Goal: Contribute content: Contribute content

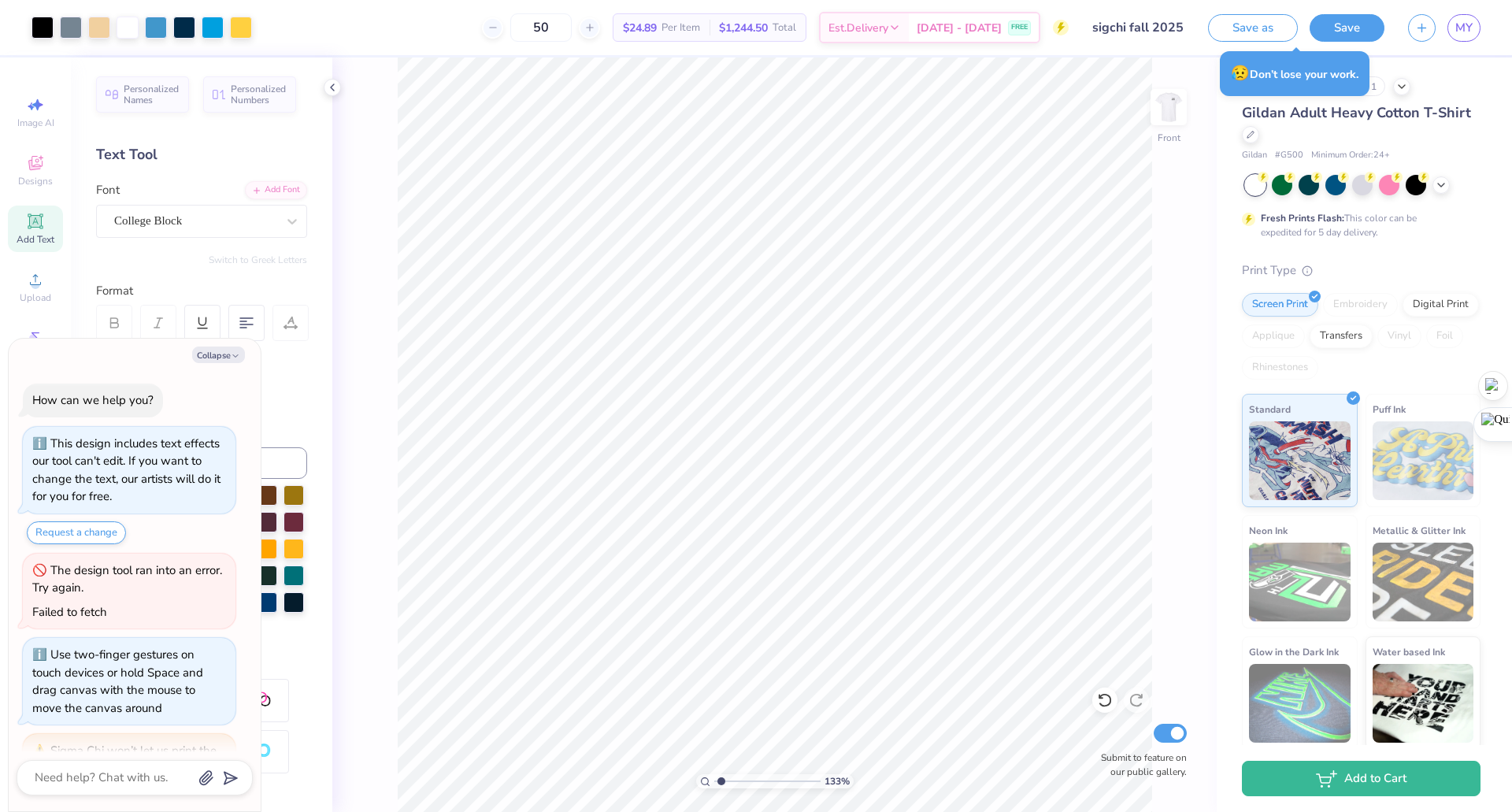
scroll to position [378, 0]
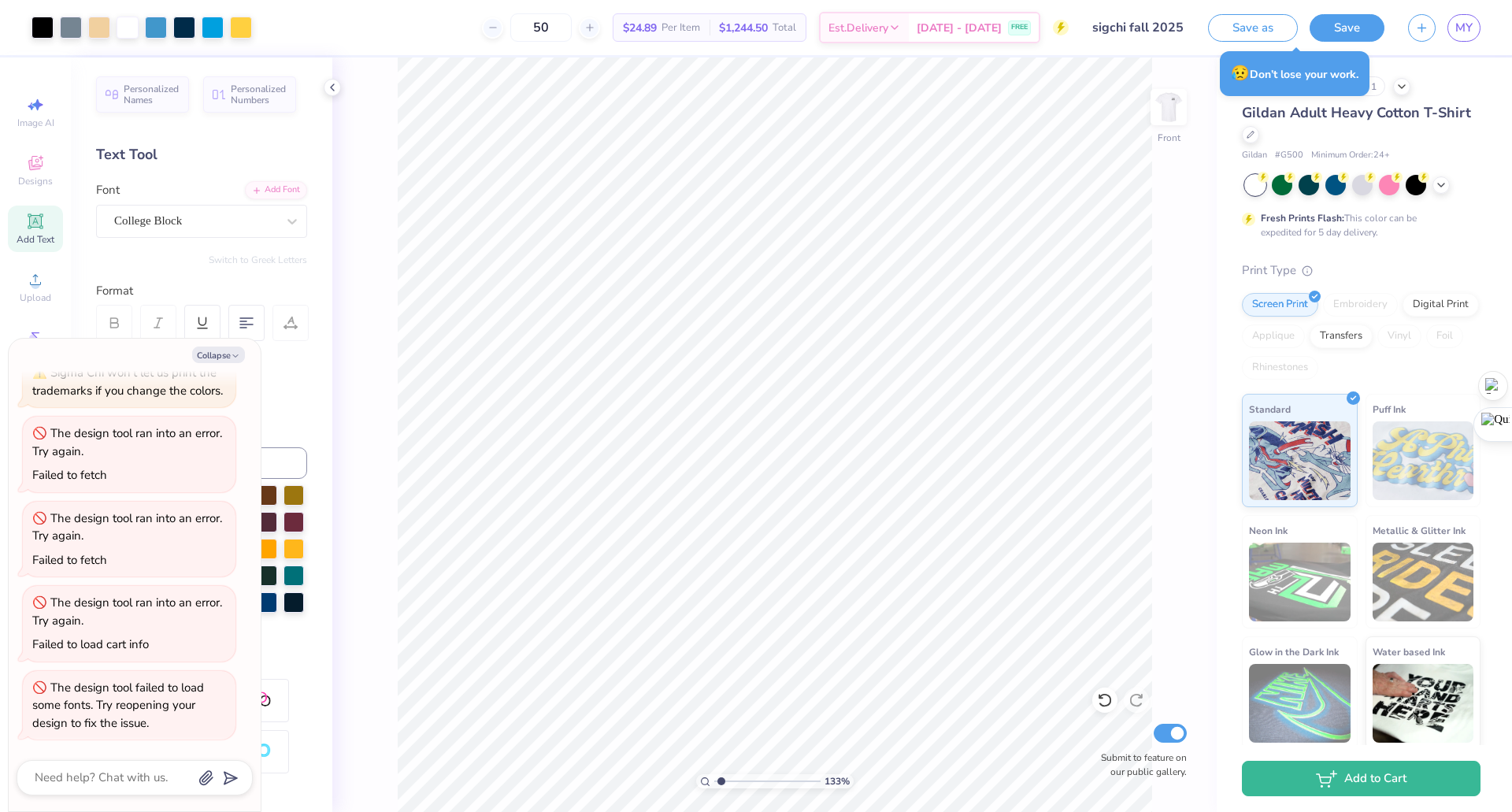
type input "1.32977984811624"
type textarea "x"
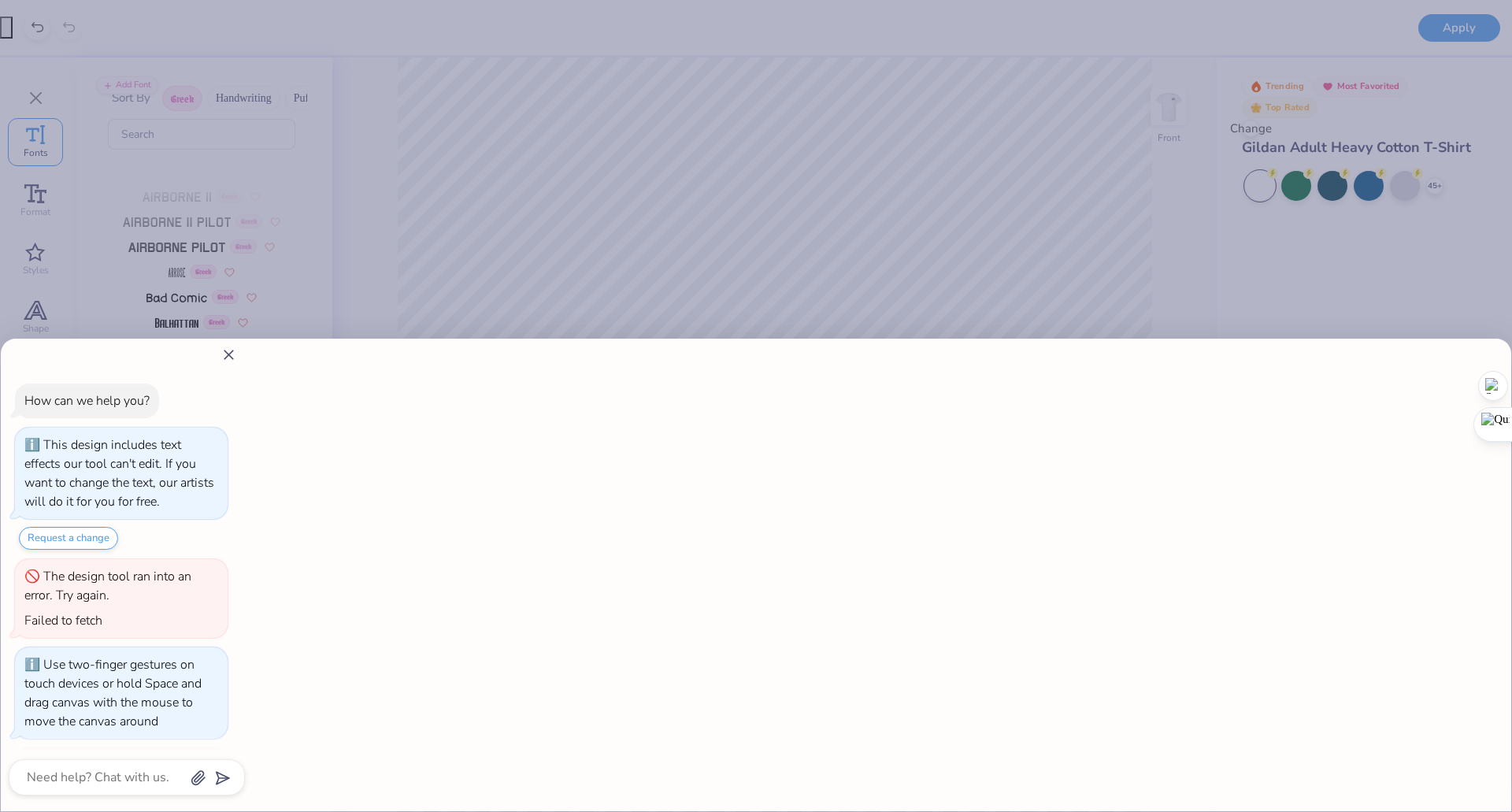
type input "1.32977984811624"
type textarea "x"
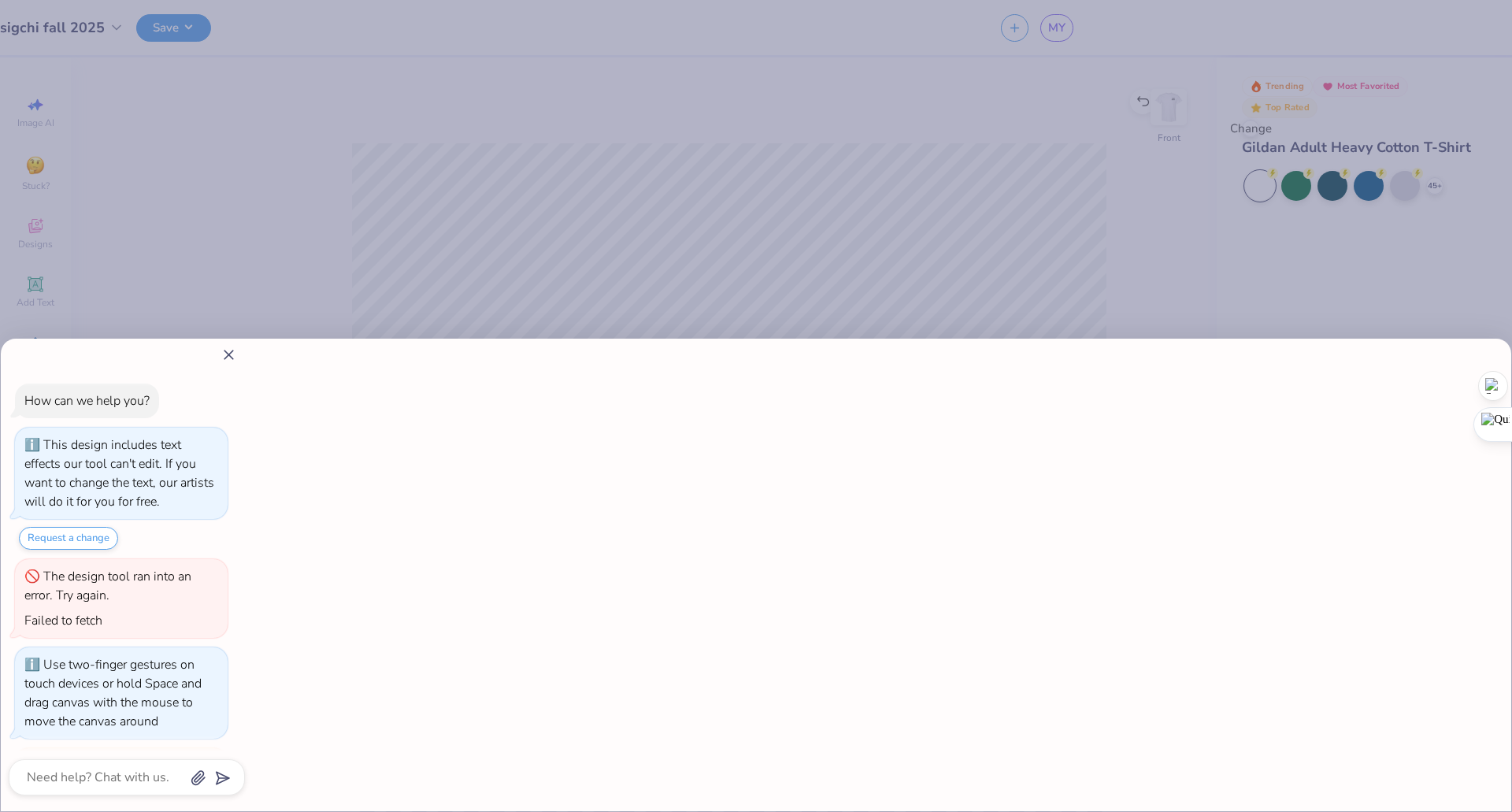
type input "1"
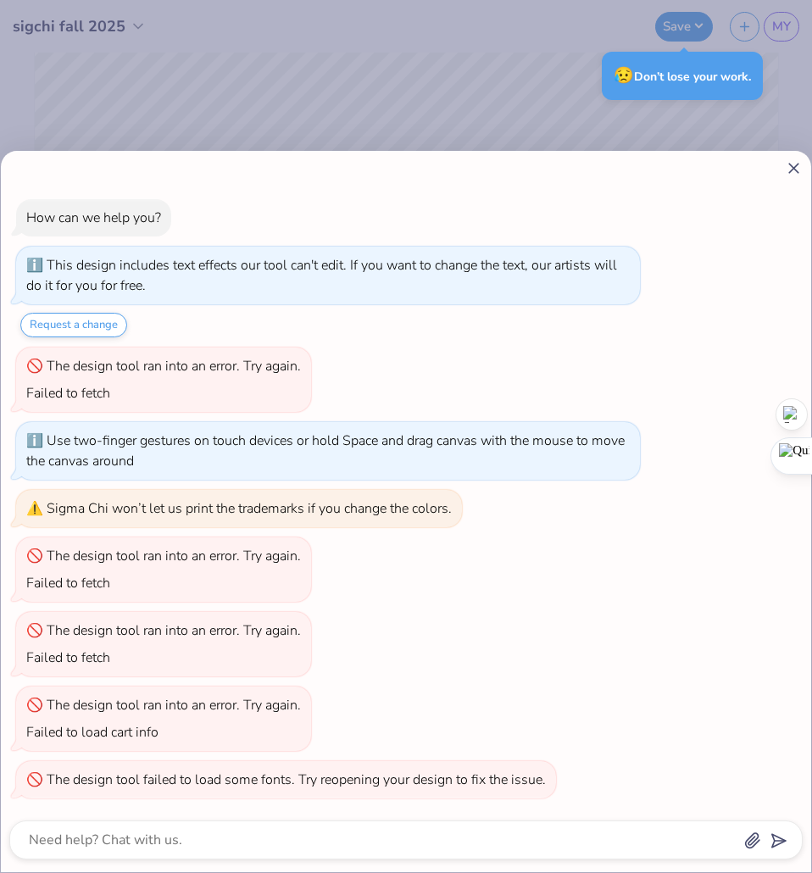
click at [482, 91] on div "How can we help you? This design includes text effects our tool can't edit. If …" at bounding box center [406, 436] width 812 height 873
type textarea "x"
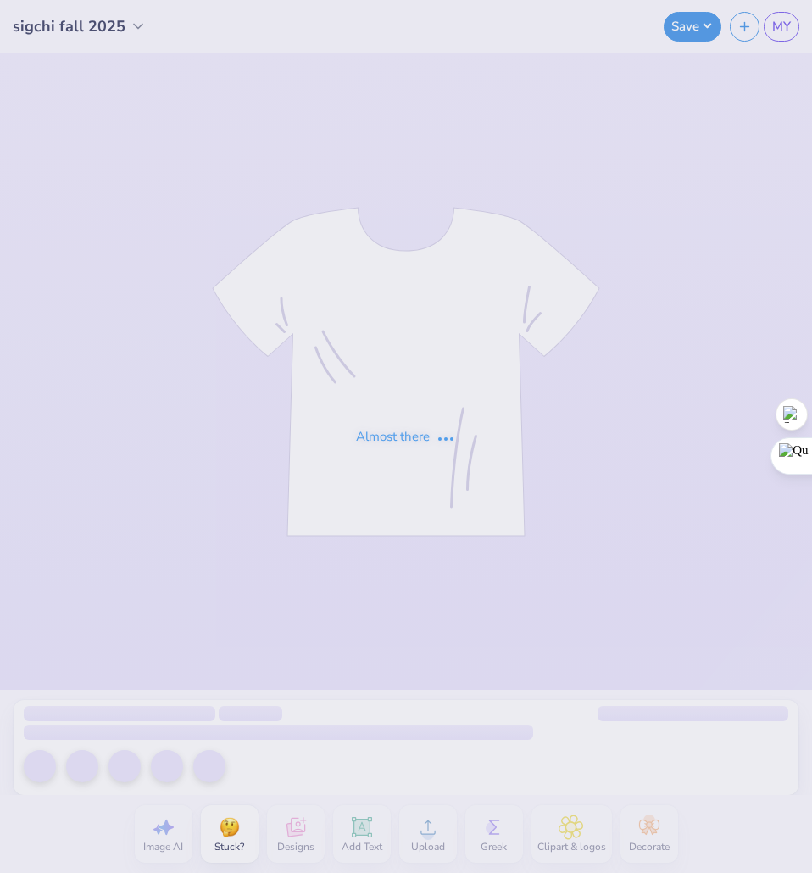
click at [51, 34] on div "Almost there" at bounding box center [406, 436] width 812 height 873
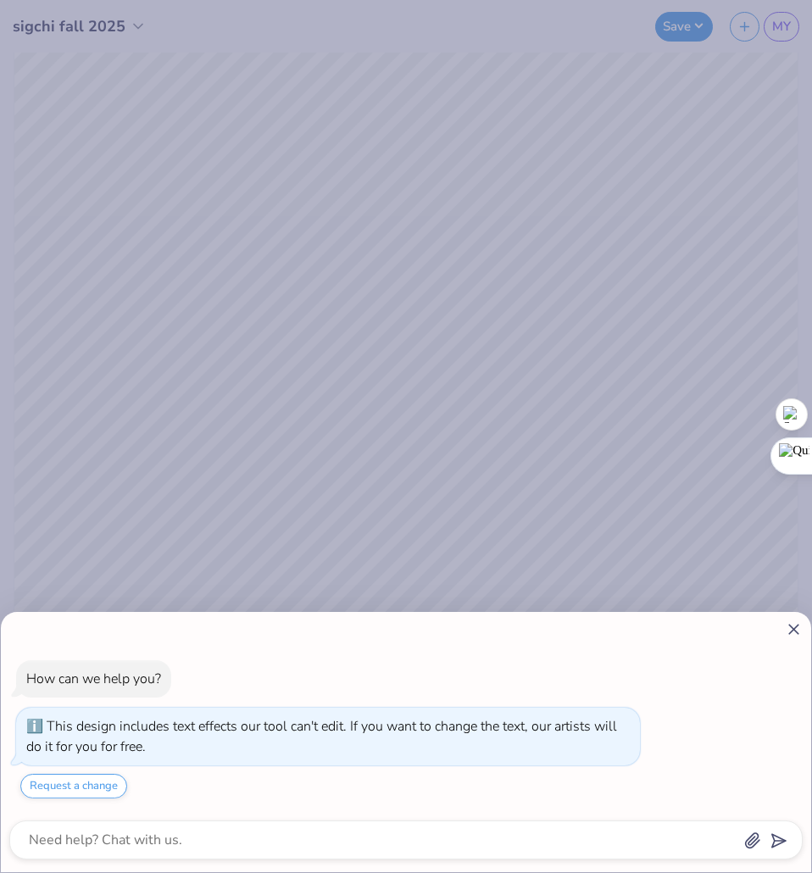
type textarea "x"
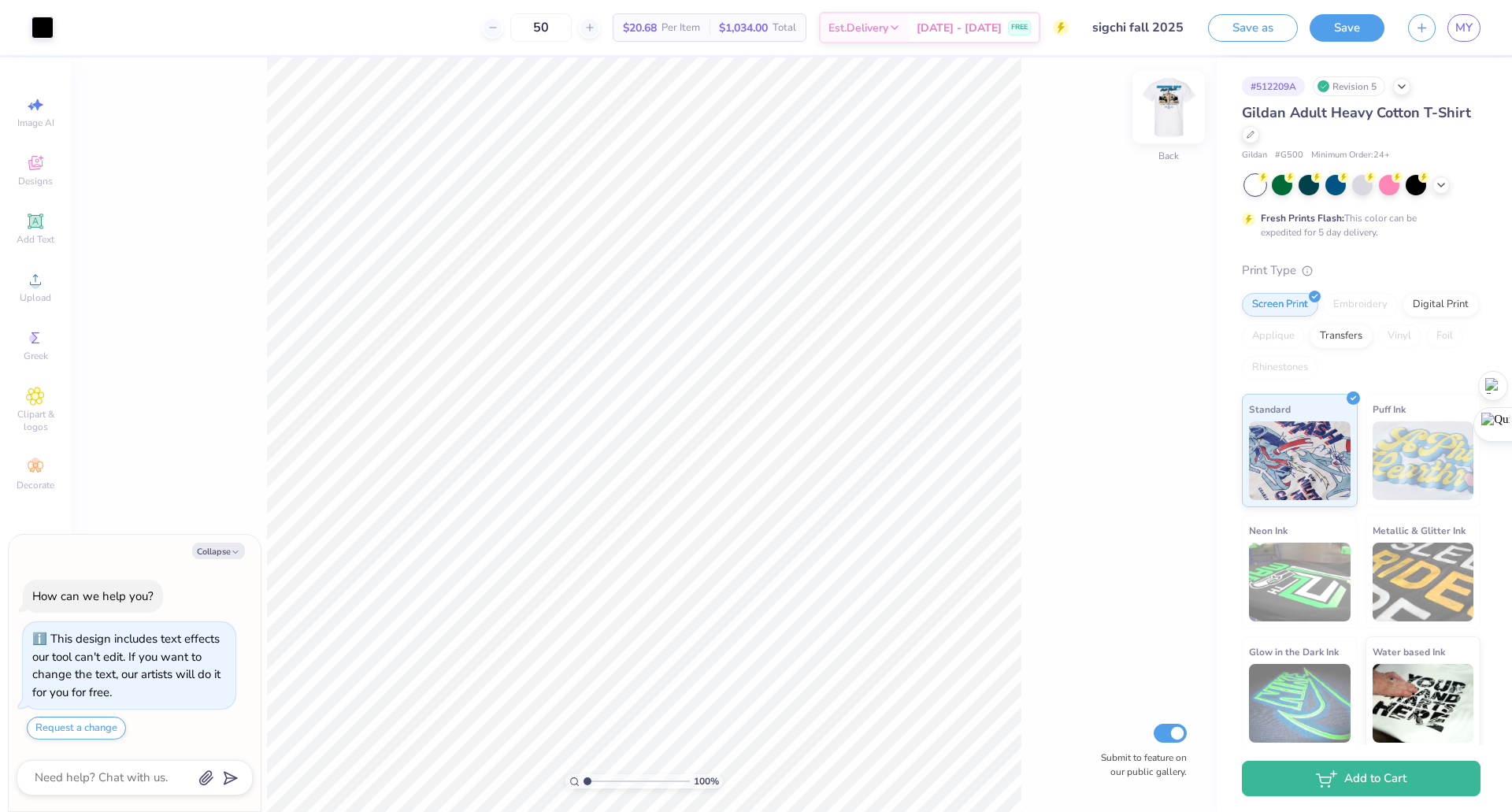
click at [1163, 111] on img at bounding box center [1168, 107] width 63 height 63
type textarea "x"
type input "1.42571278757978"
type textarea "x"
type input "1.42571278757978"
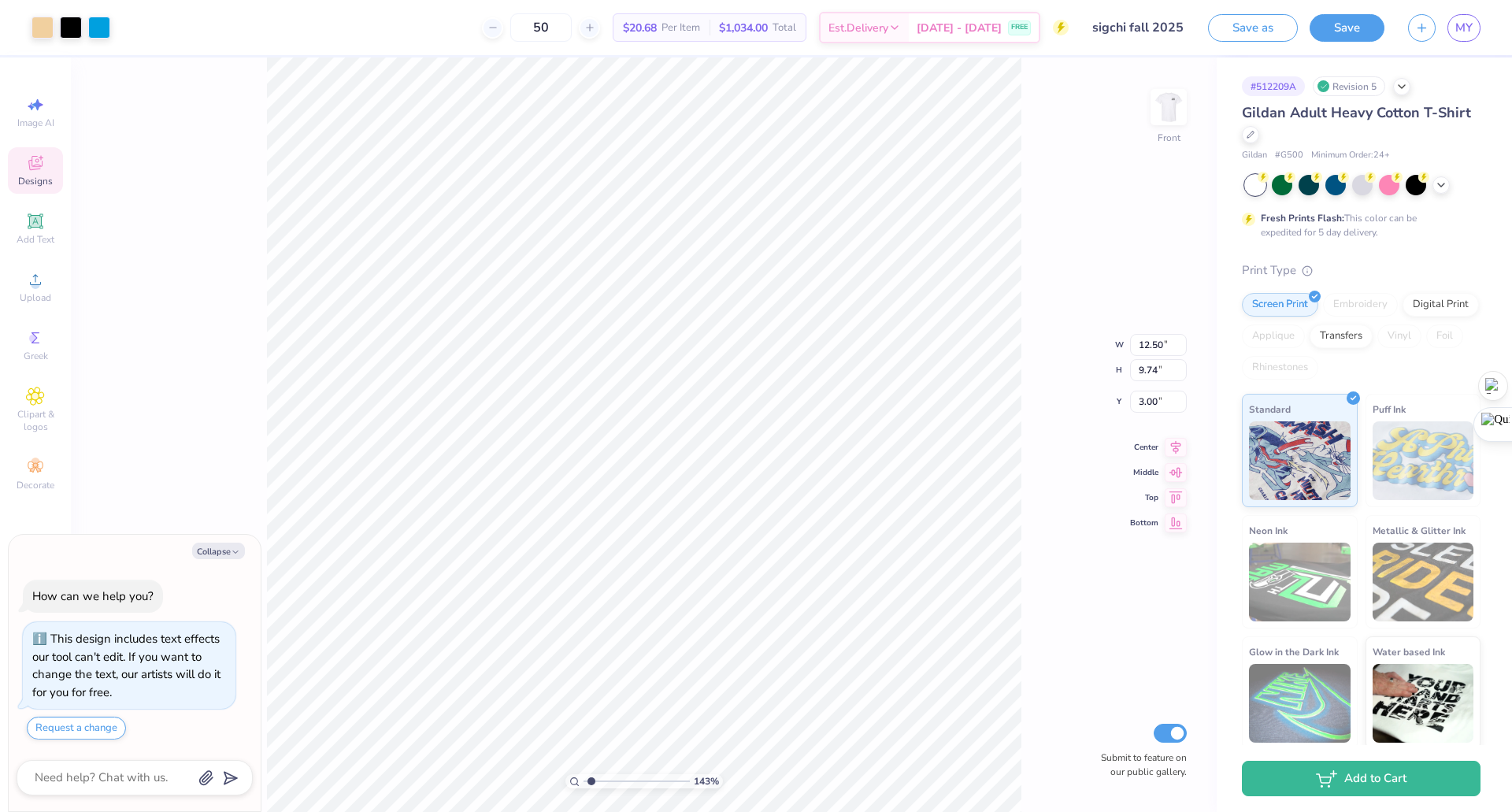
type textarea "x"
type input "1.42571278757978"
type textarea "x"
type input "1.42571278757978"
type textarea "x"
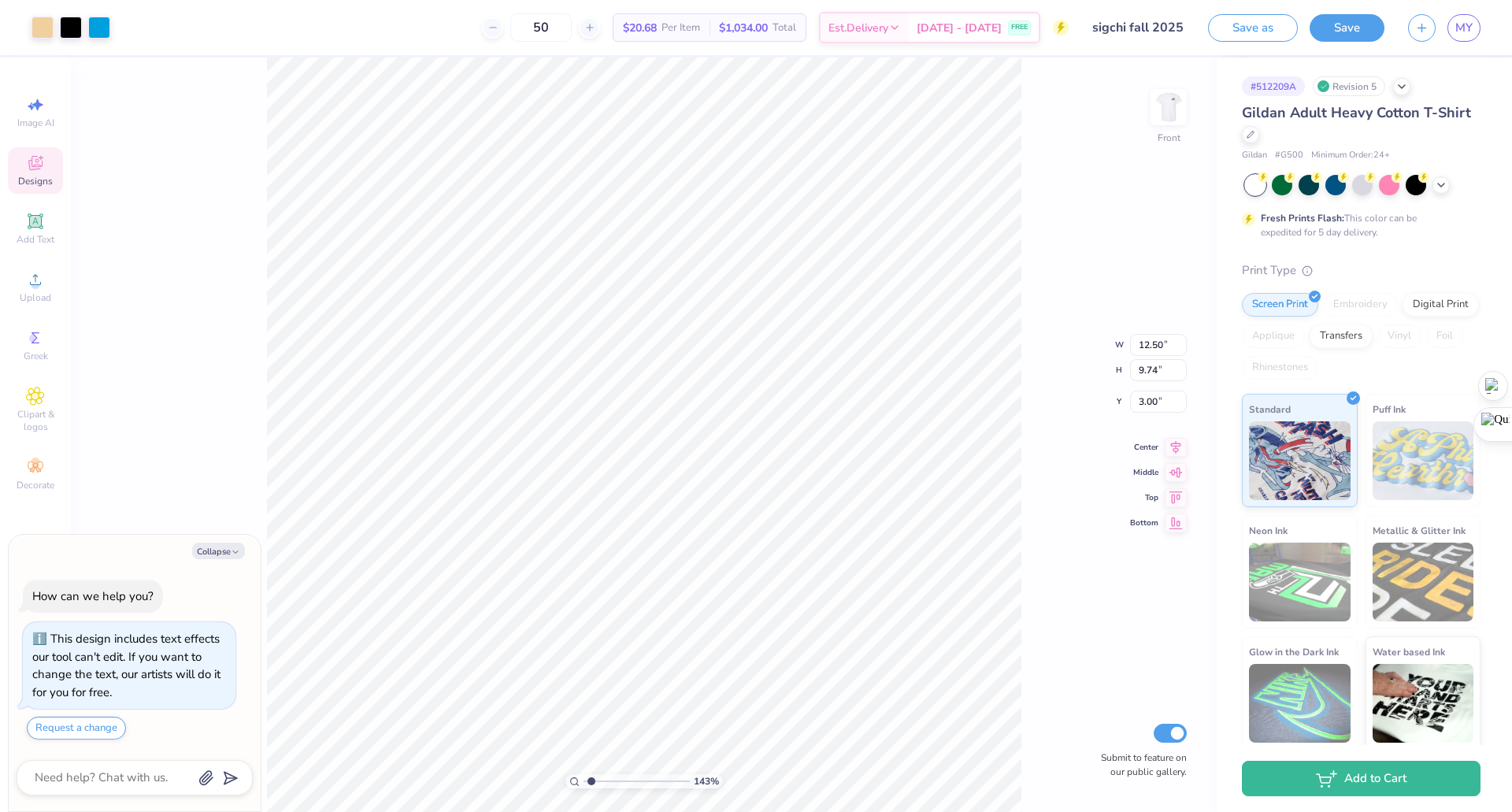
type input "1.42571278757978"
type textarea "x"
type input "1.42571278757978"
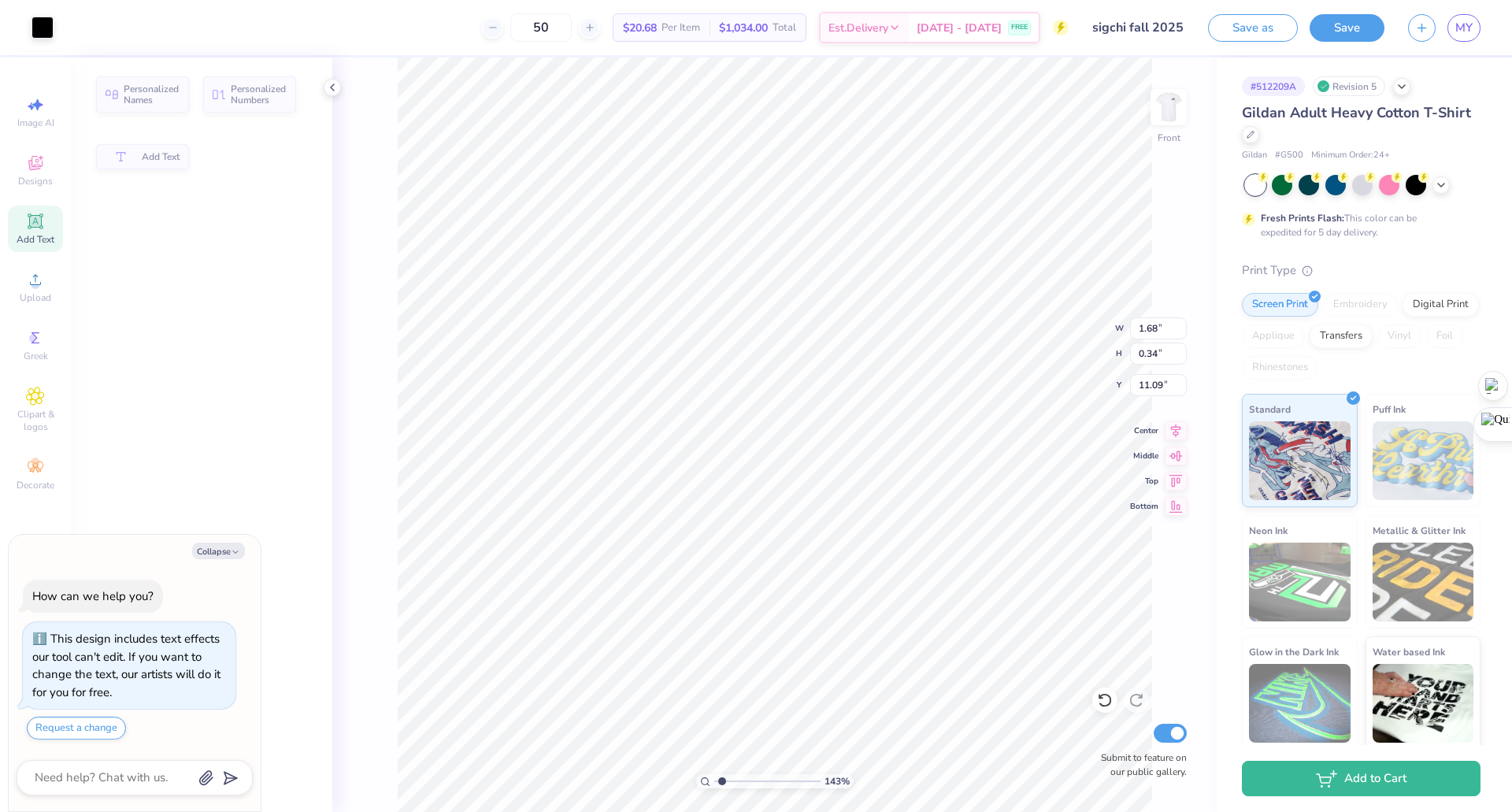
type textarea "x"
type input "1.42571278757978"
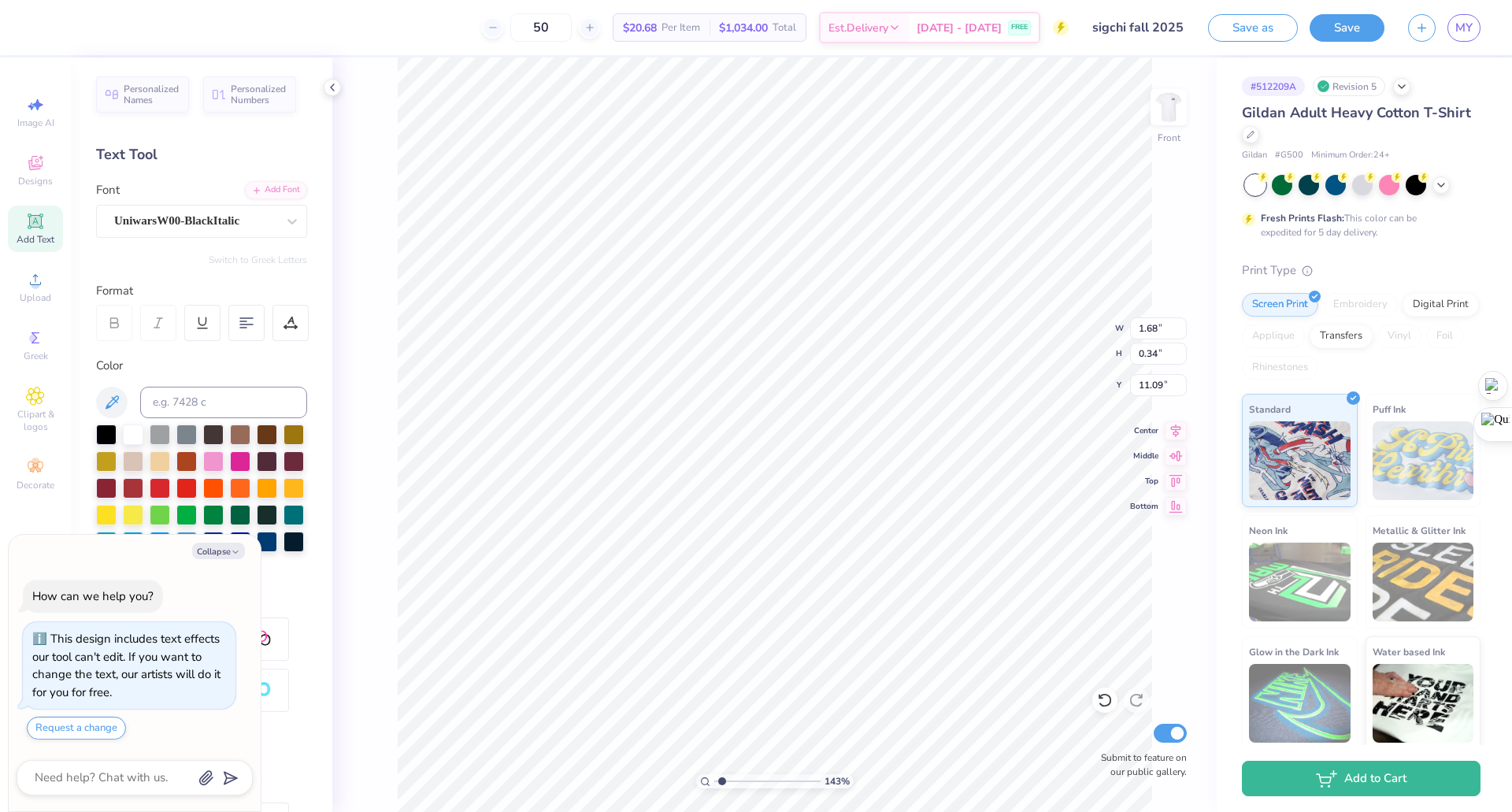
type textarea "x"
type input "1.42571278757978"
type textarea "x"
type input "1.42571278757978"
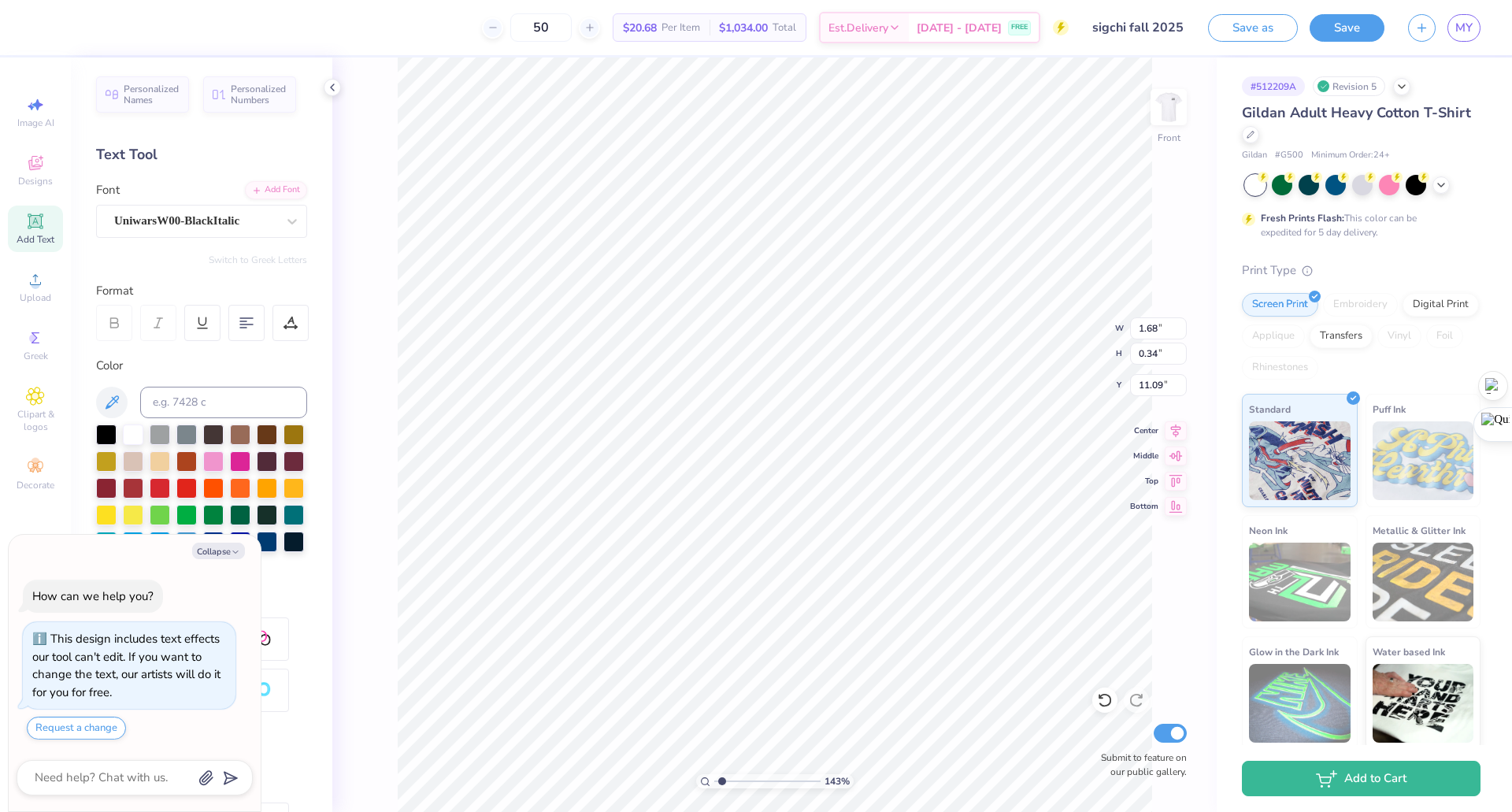
type textarea "x"
type input "1.42571278757978"
type textarea "E1989"
type textarea "x"
type input "1.42571278757978"
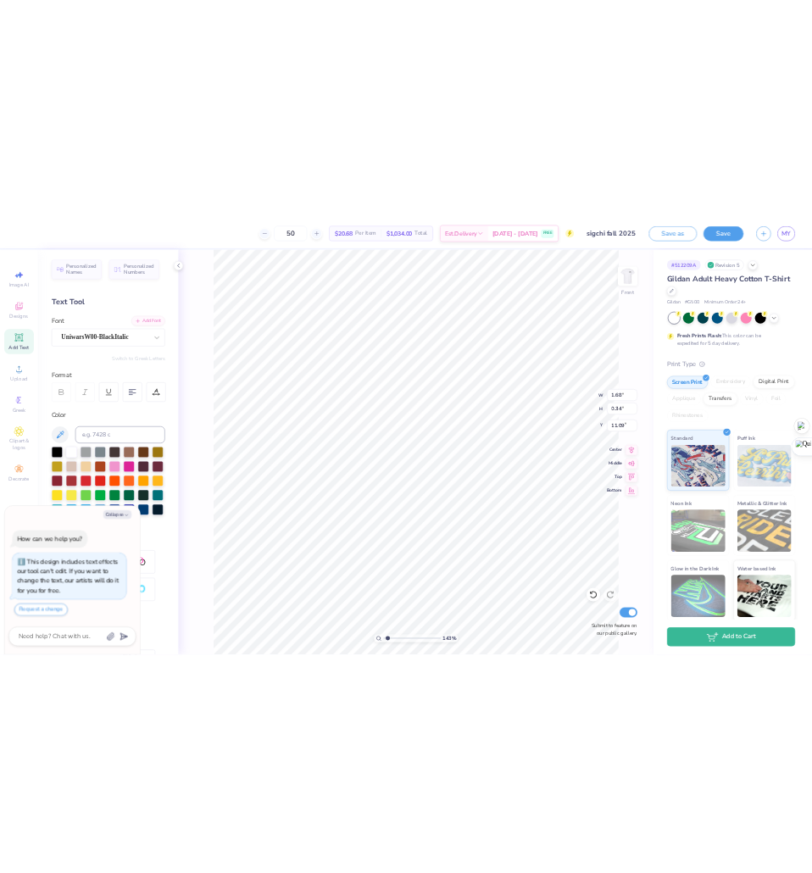
scroll to position [14, 3]
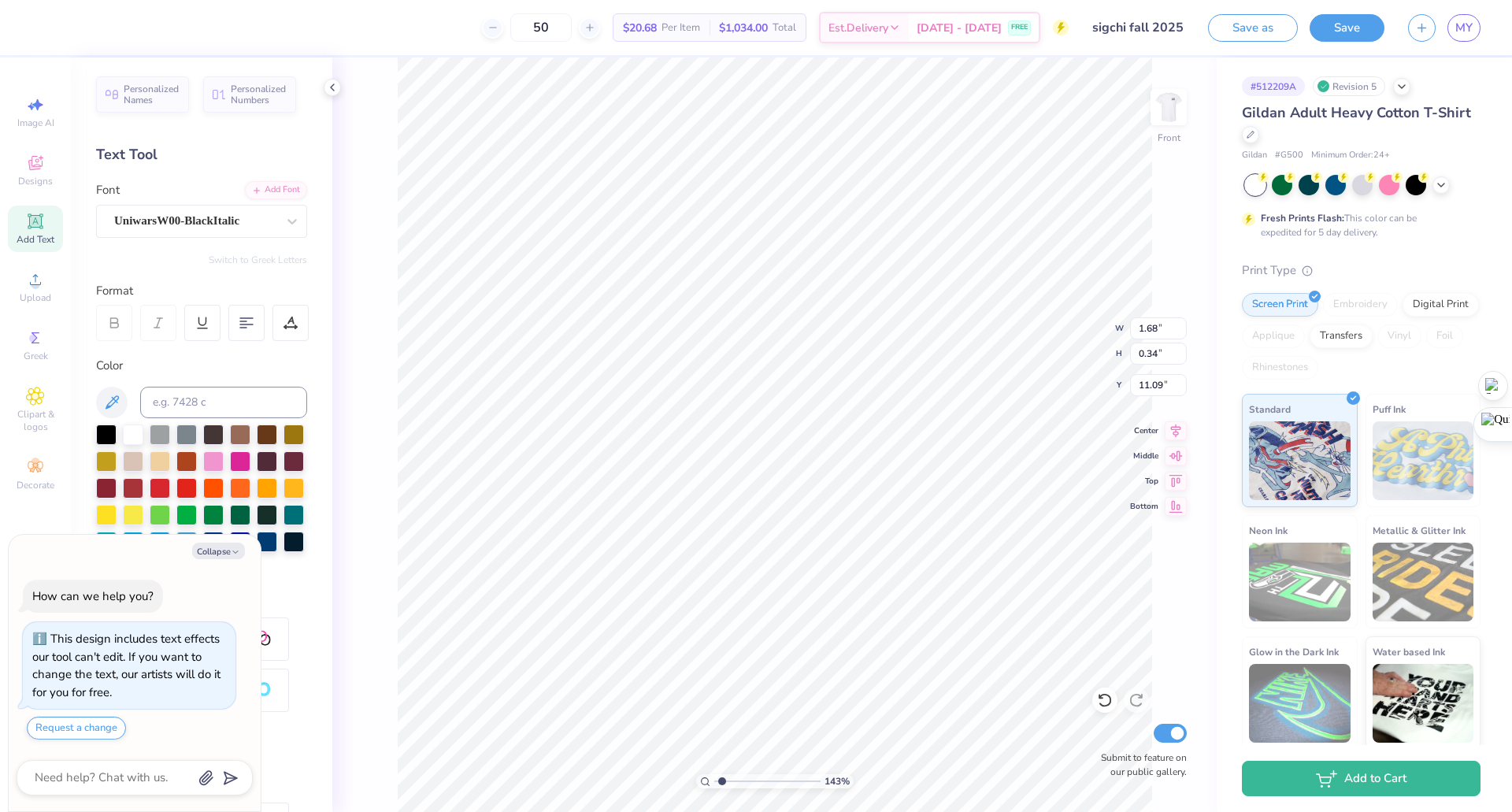
type textarea "EST1989"
type textarea "x"
type input "1.42571278757978"
type textarea "EST.1989"
type textarea "x"
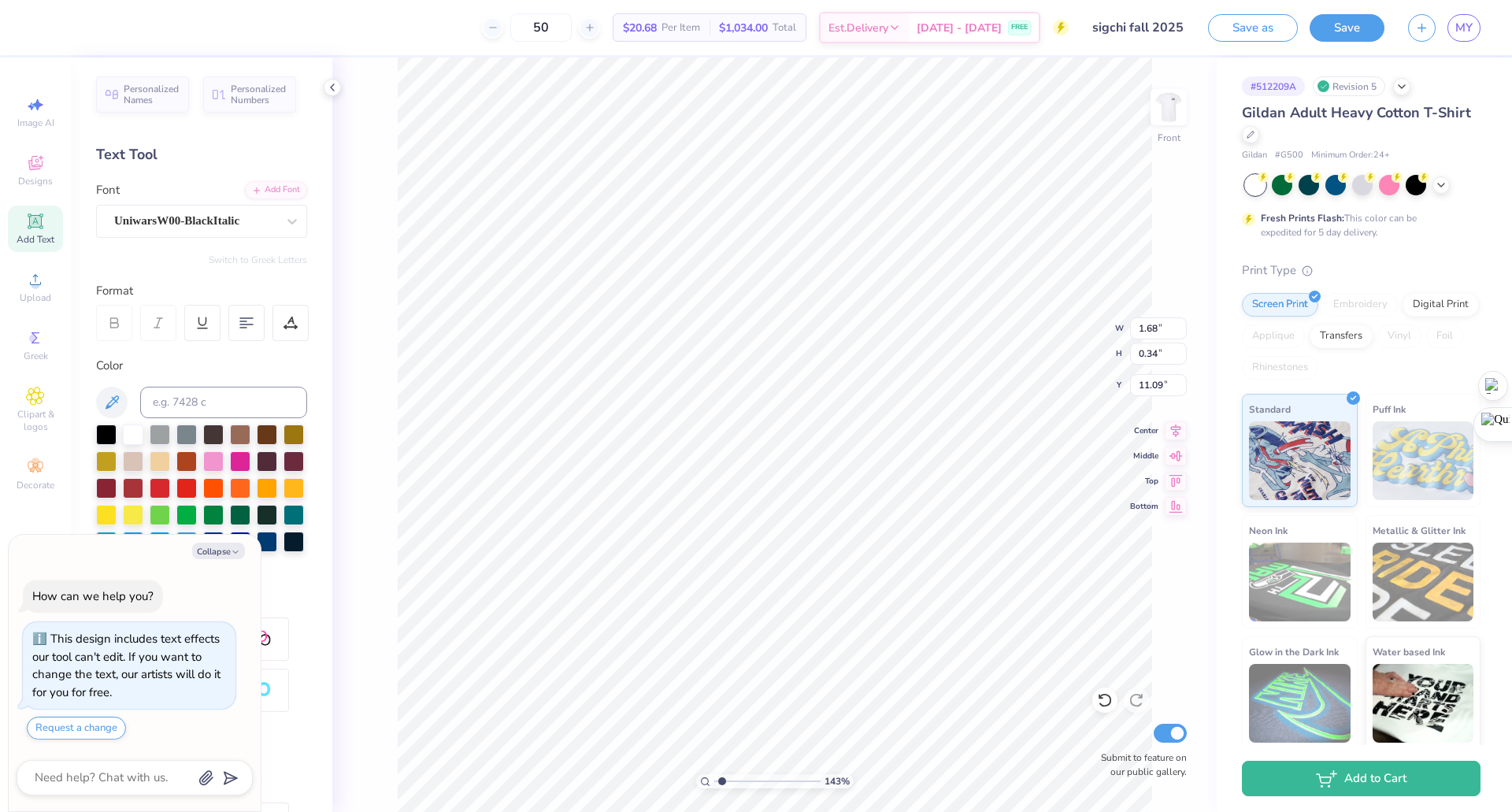
type input "1.42571278757978"
type textarea "x"
type input "1.42571278757978"
type textarea "EST1989"
type textarea "x"
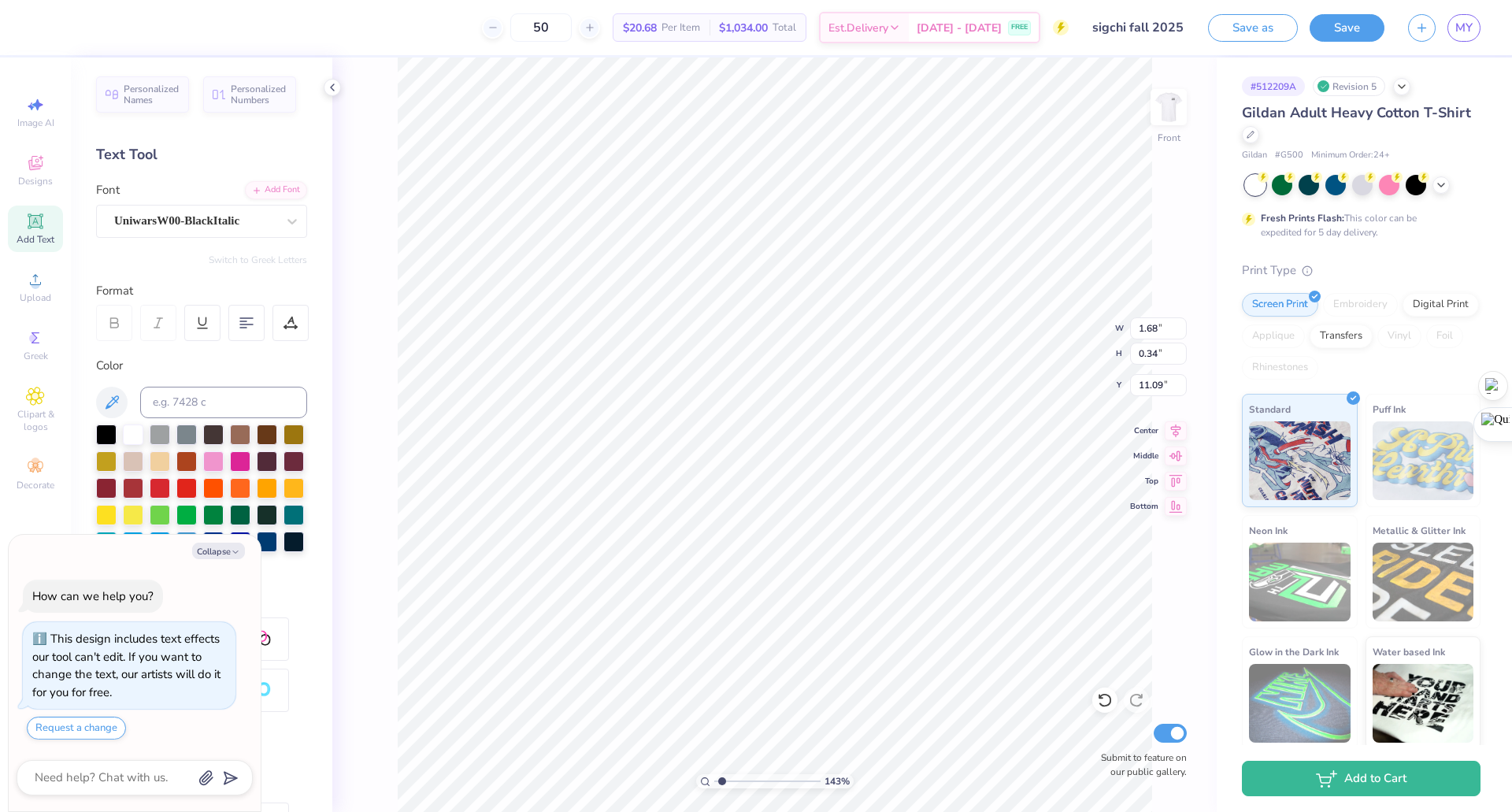
type input "1.42571278757978"
type textarea "x"
type input "1.42571278757978"
type textarea "ES1989"
type textarea "x"
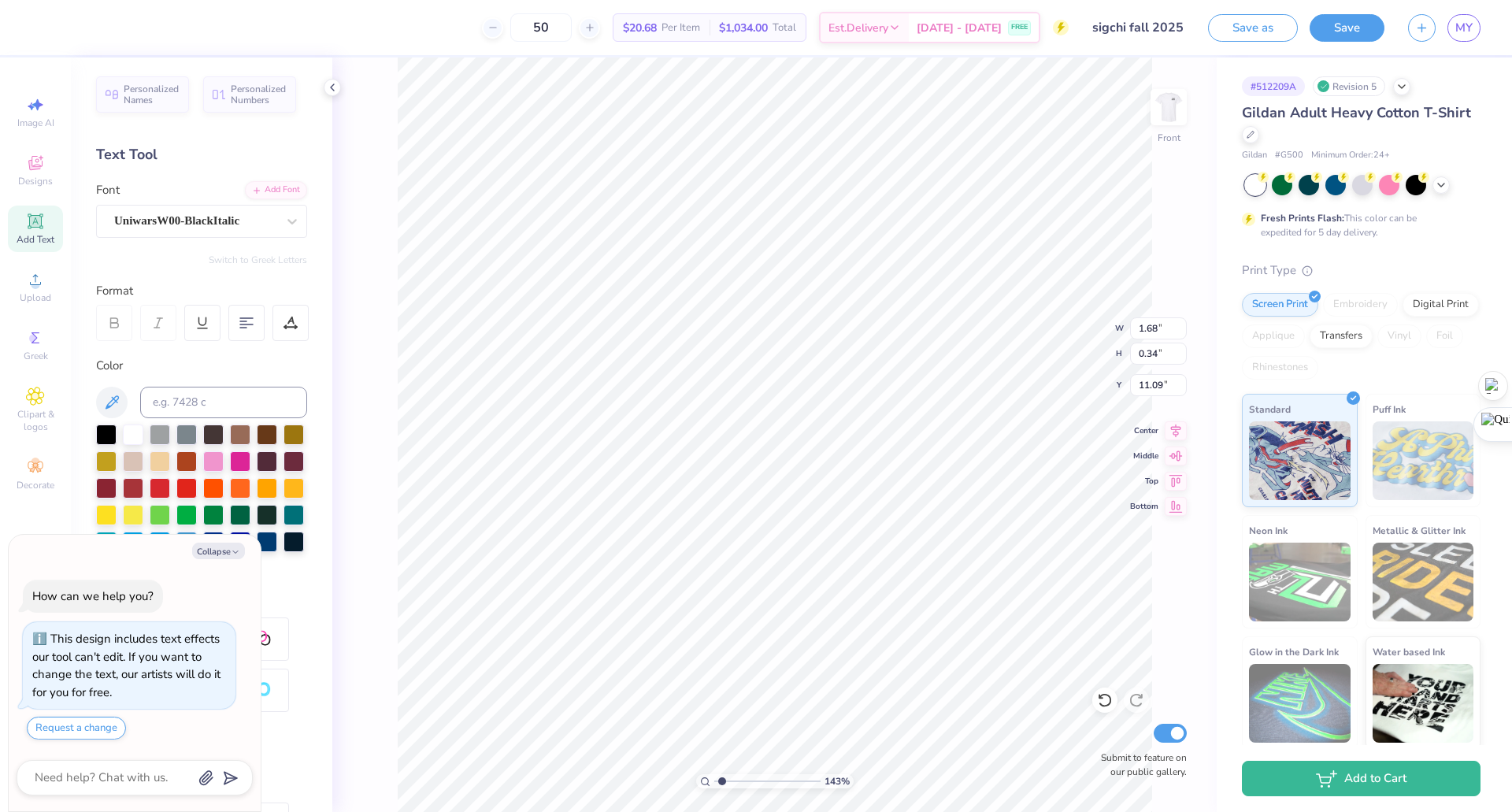
type input "1.42571278757978"
type textarea "E1989"
type textarea "x"
type input "1.42571278757978"
type textarea "1989"
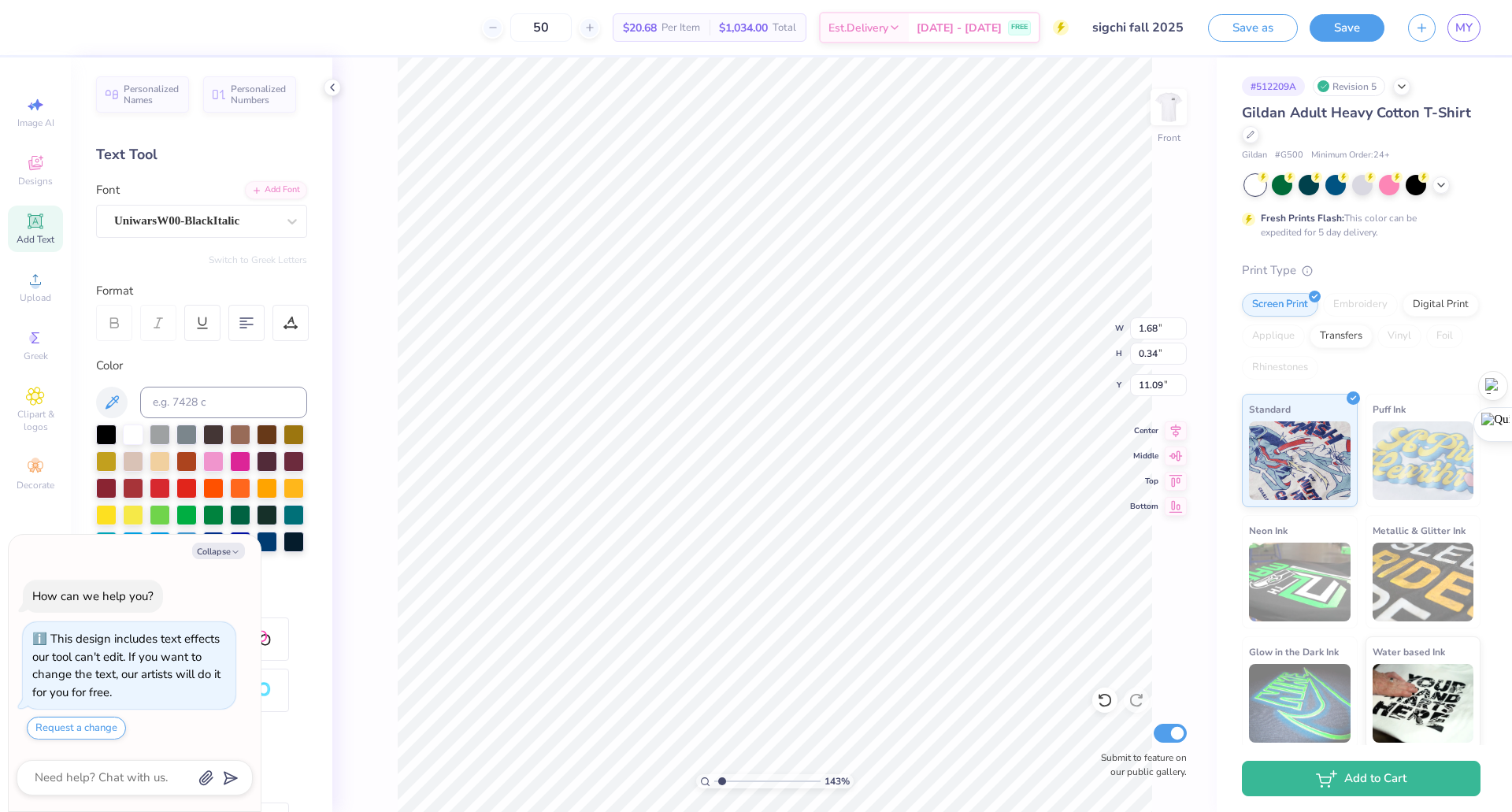
type textarea "x"
type input "1.42571278757978"
type textarea "x"
type input "1.42571278757978"
type textarea "x"
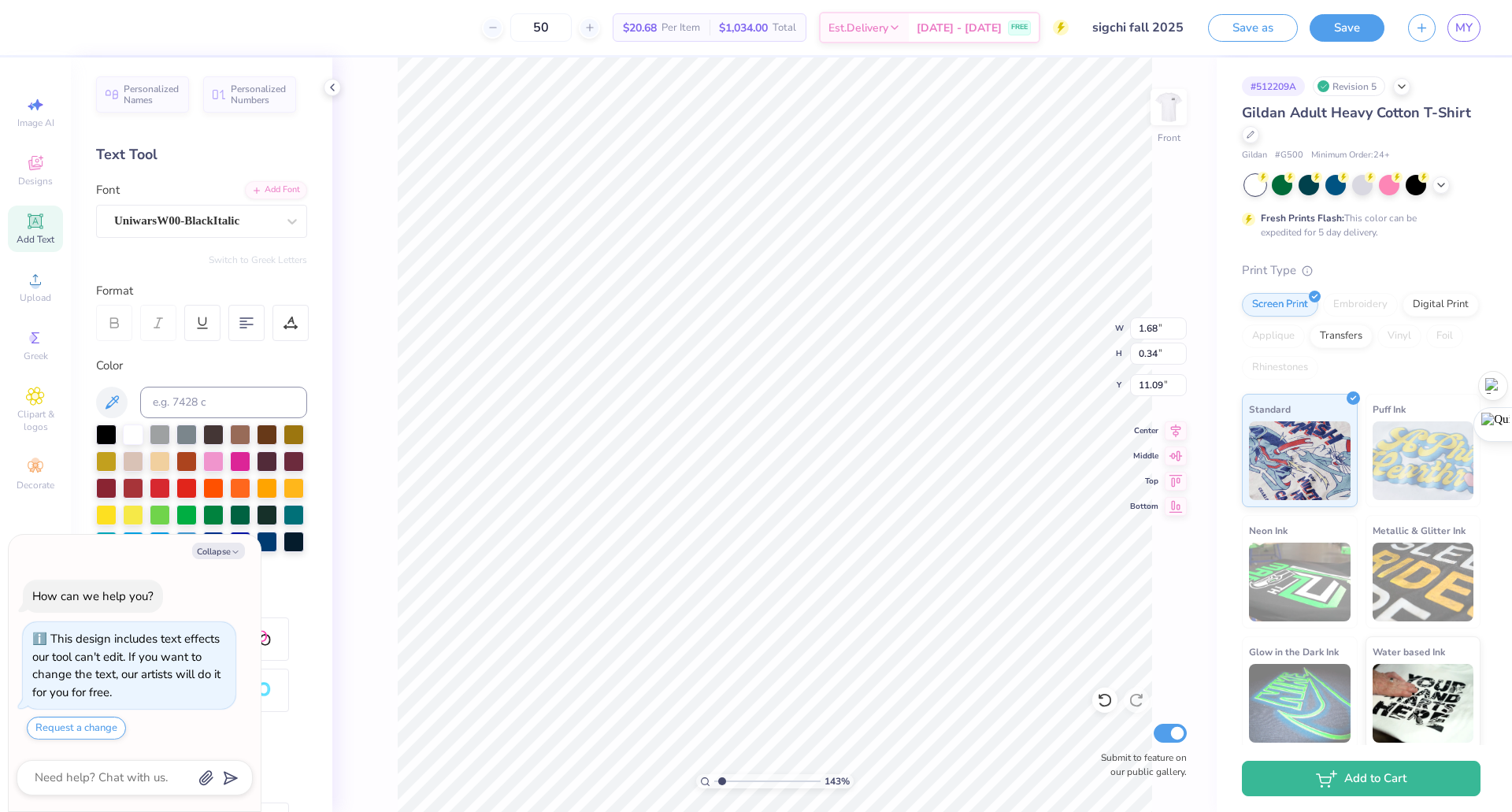
type input "1.42571278757978"
type textarea "x"
type input "1.42571278757978"
type textarea "x"
type input "1.42571278757978"
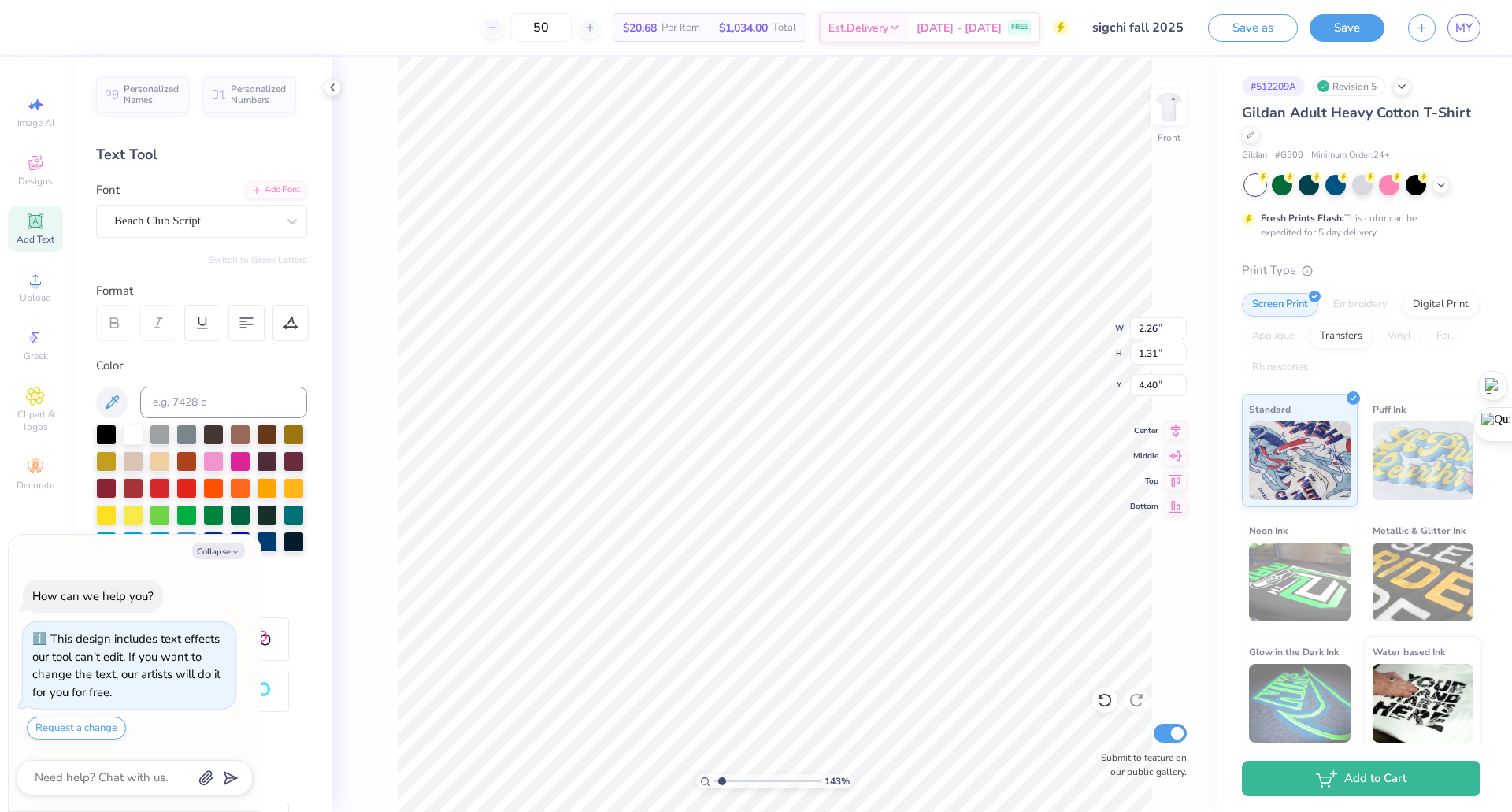
type textarea "x"
type input "1.42571278757978"
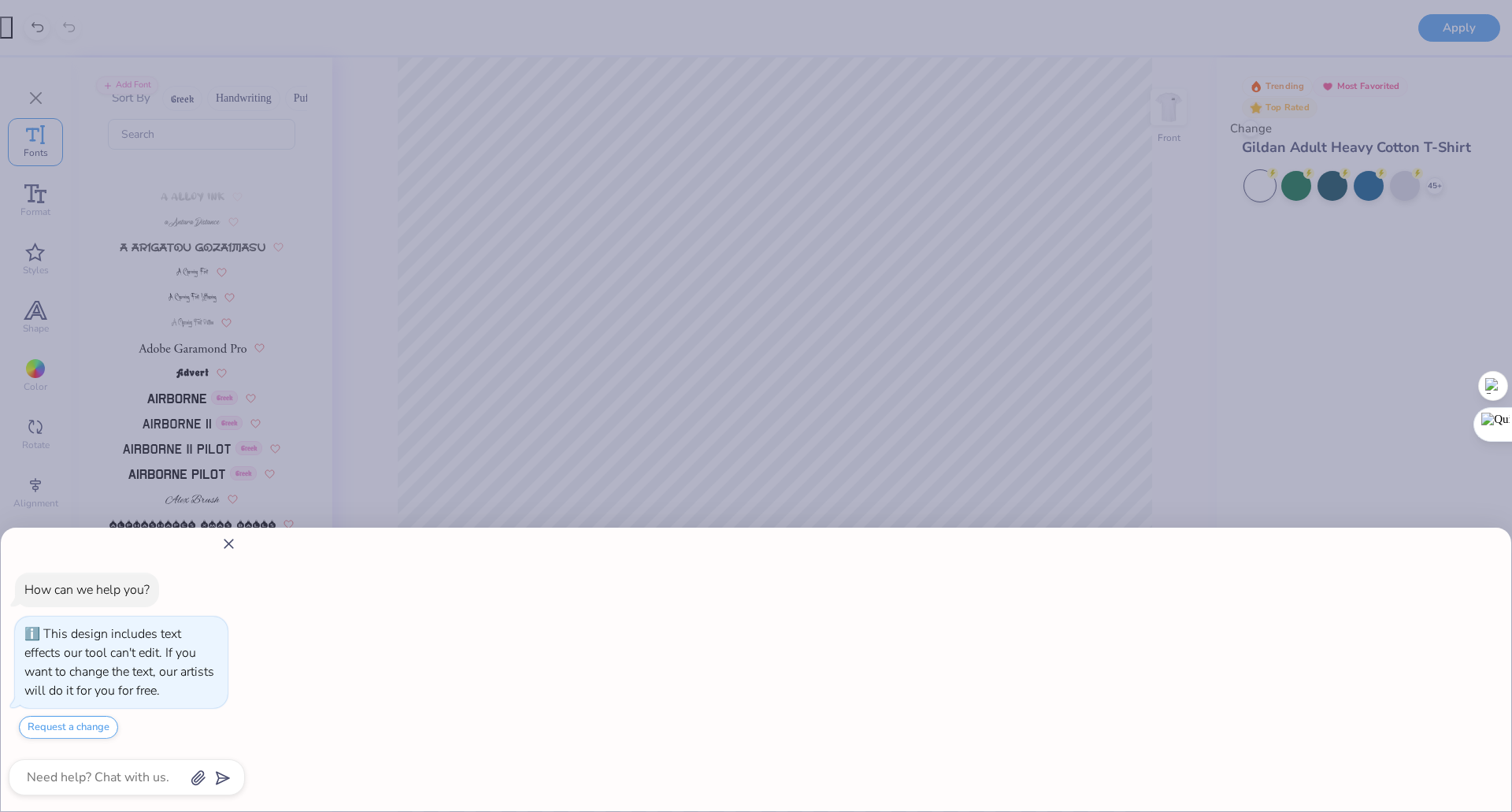
type textarea "x"
type input "1.42571278757978"
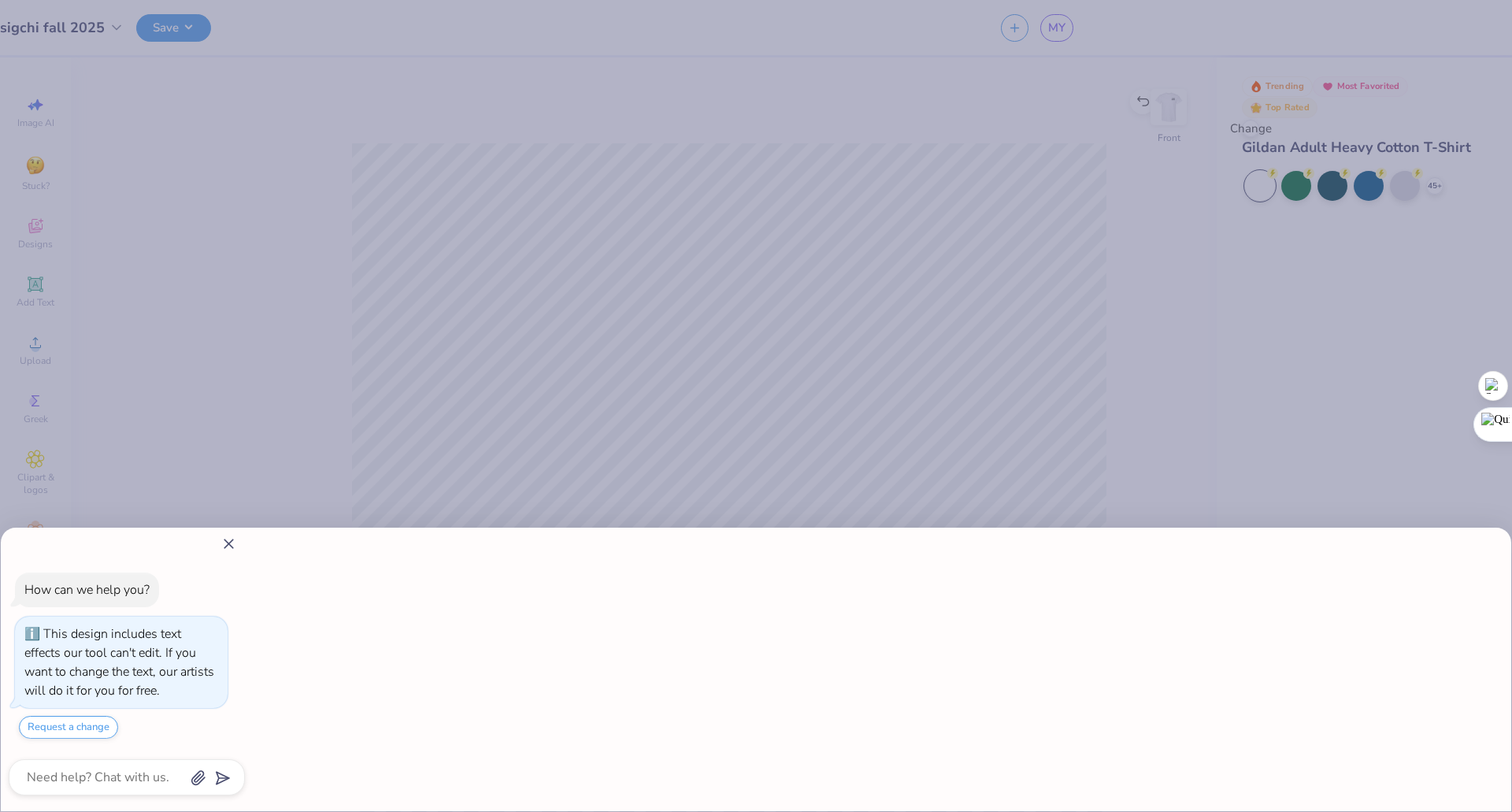
type textarea "x"
type input "1.42571278757978"
type textarea "x"
type input "1"
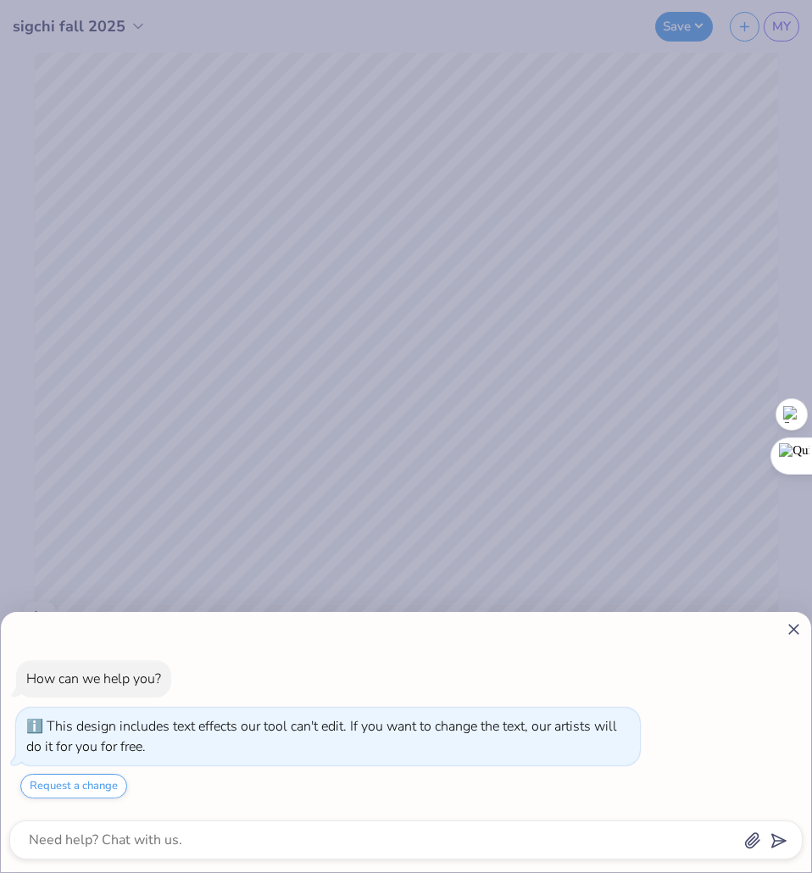
click at [792, 623] on icon at bounding box center [794, 630] width 18 height 18
type textarea "x"
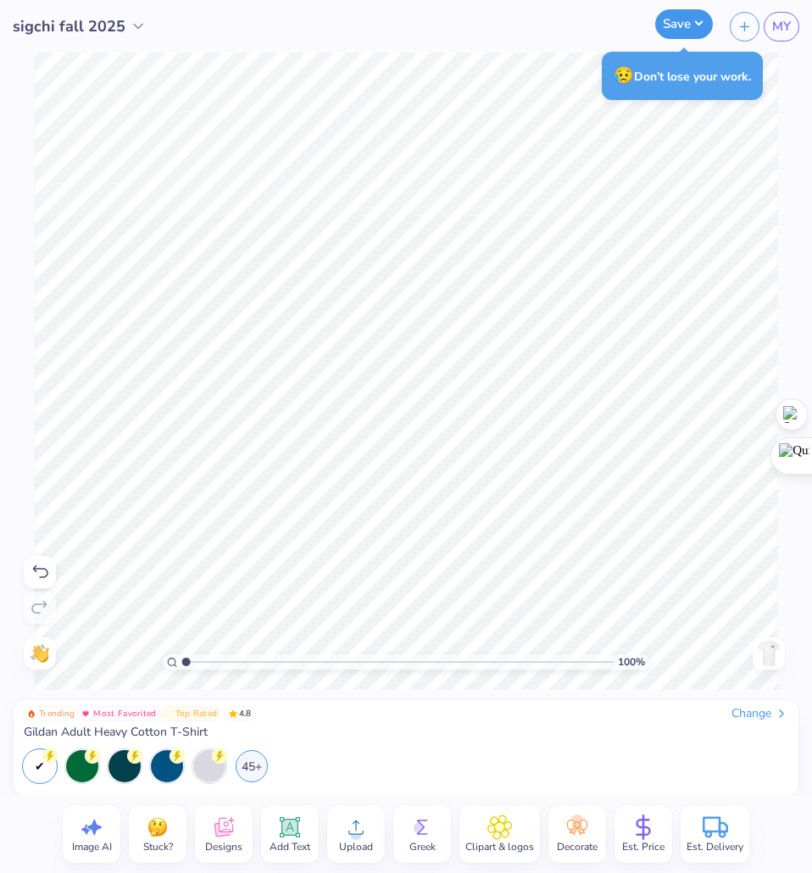
click at [675, 29] on button "Save" at bounding box center [684, 24] width 58 height 30
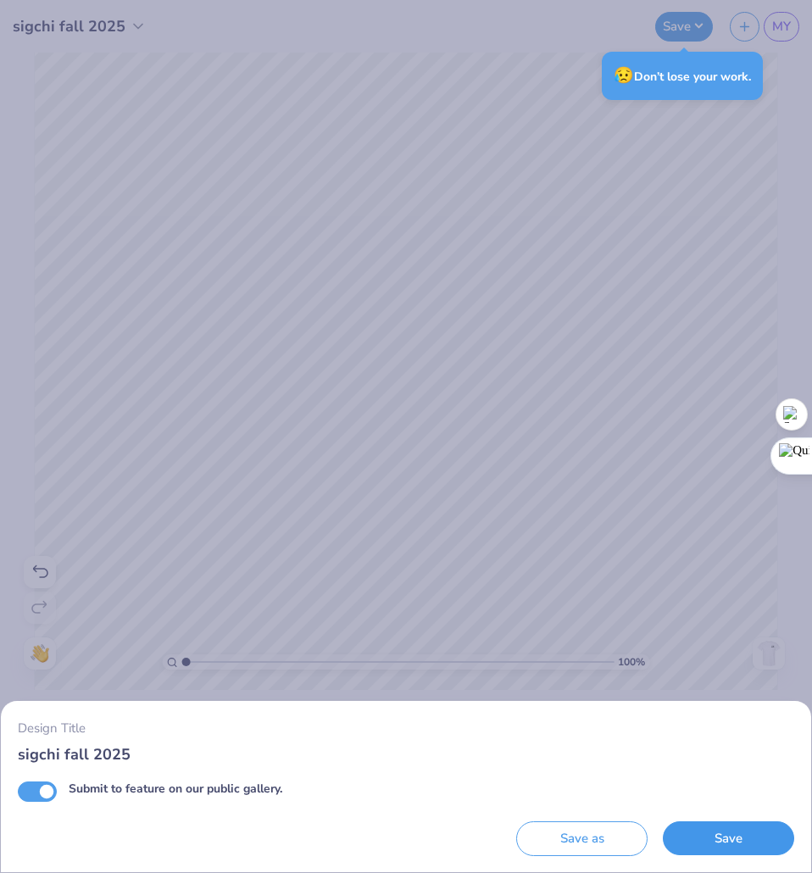
click at [722, 851] on button "Save" at bounding box center [728, 838] width 131 height 35
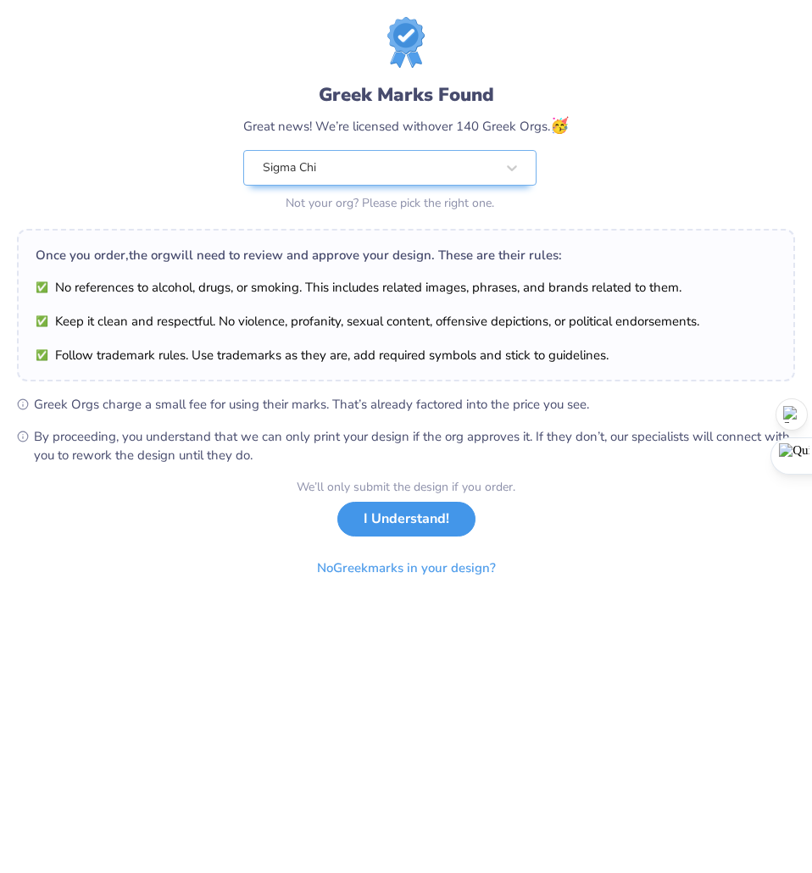
click at [395, 522] on button "I Understand!" at bounding box center [406, 519] width 138 height 35
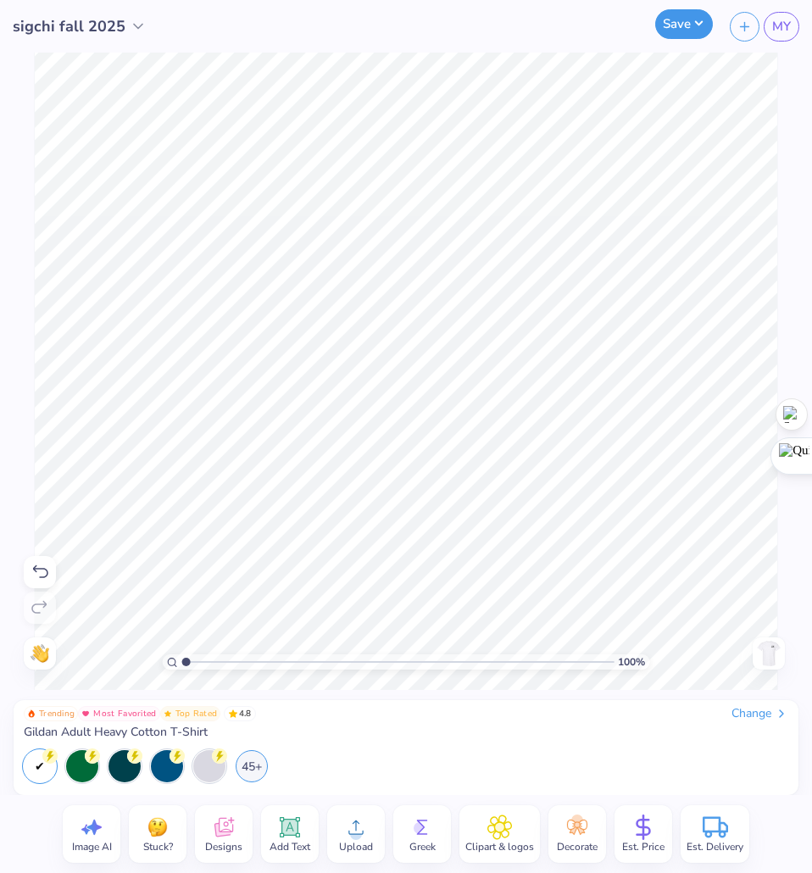
click at [675, 27] on button "Save" at bounding box center [684, 24] width 58 height 30
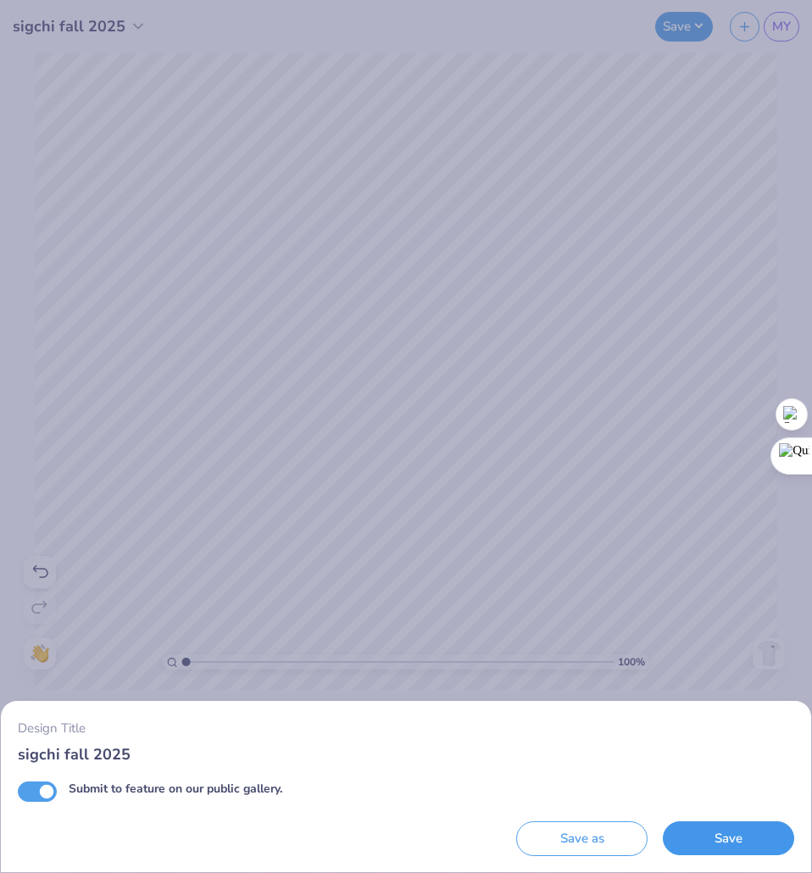
click at [689, 845] on button "Save" at bounding box center [728, 838] width 131 height 35
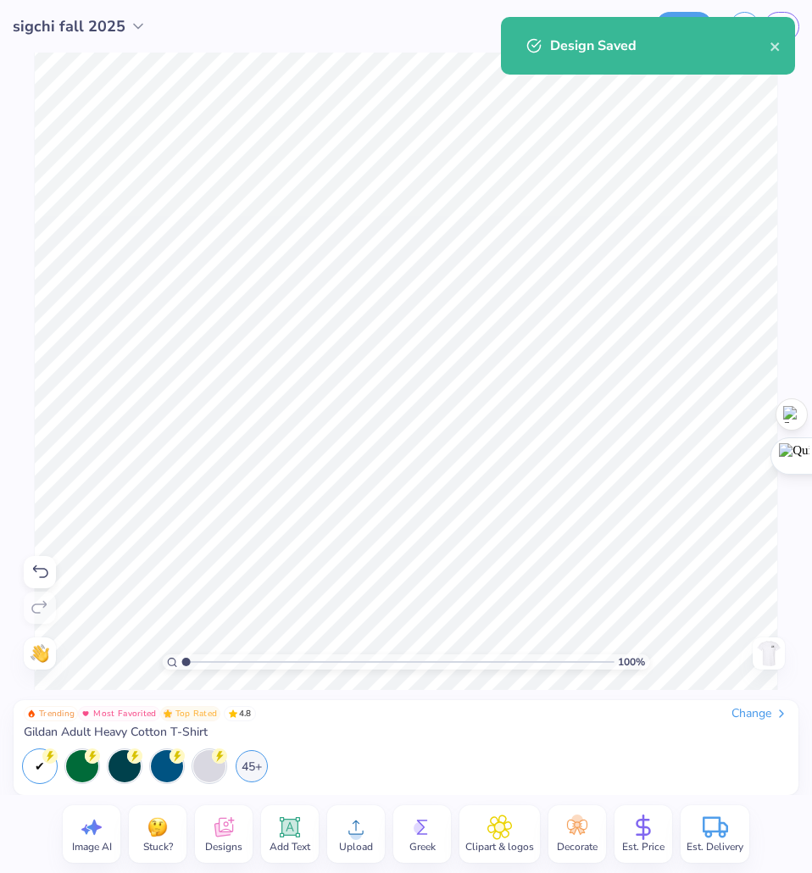
click at [769, 34] on div "Design Saved" at bounding box center [648, 46] width 294 height 58
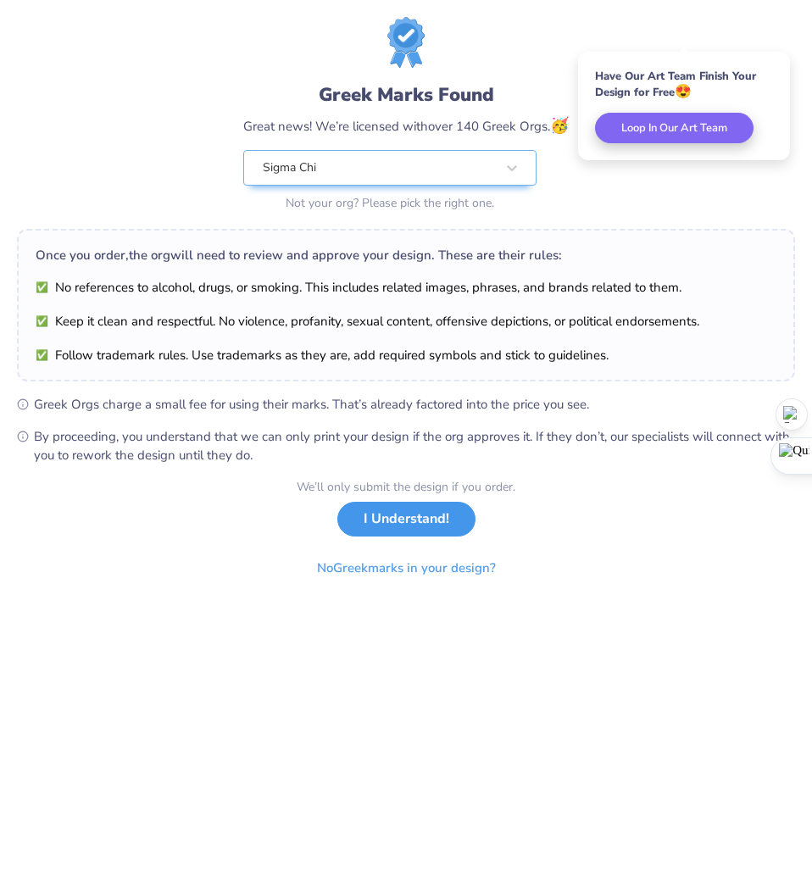
click at [417, 524] on button "I Understand!" at bounding box center [406, 519] width 138 height 35
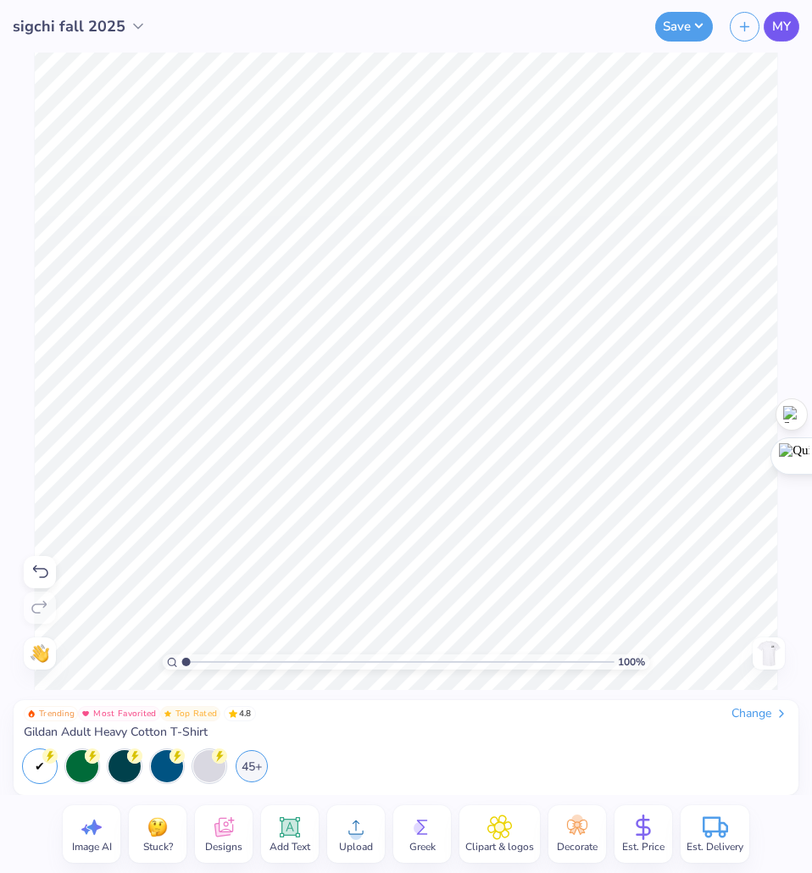
click at [778, 32] on span "MY" at bounding box center [781, 26] width 19 height 19
